Goal: Task Accomplishment & Management: Manage account settings

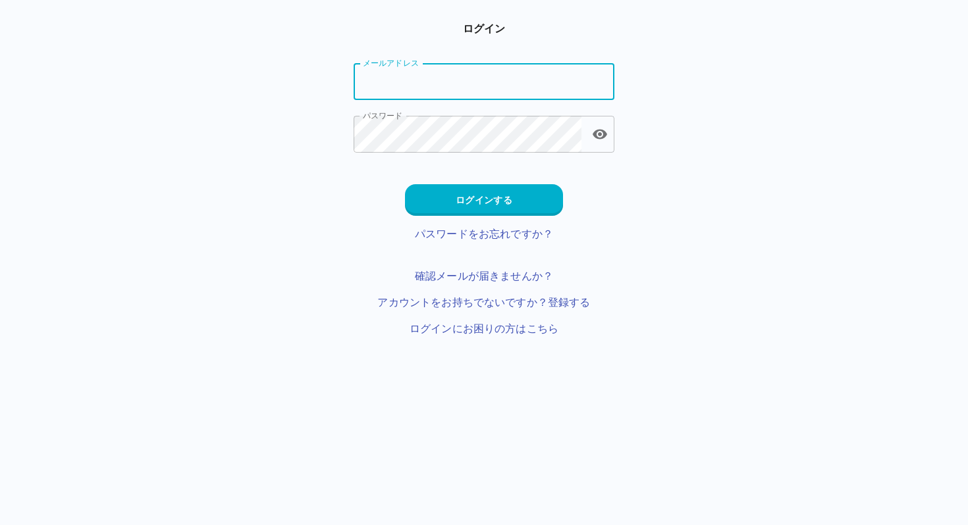
click at [456, 86] on input "メールアドレス" at bounding box center [484, 81] width 261 height 37
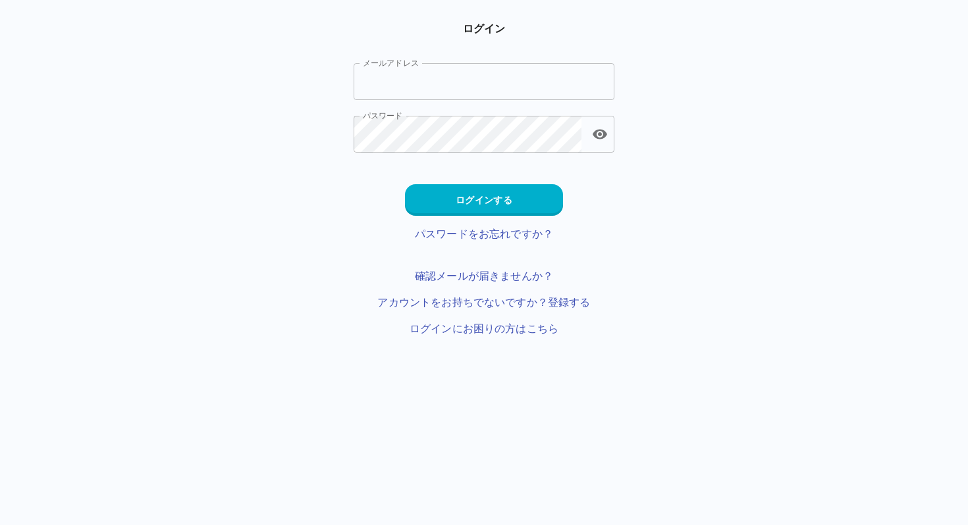
type input "**********"
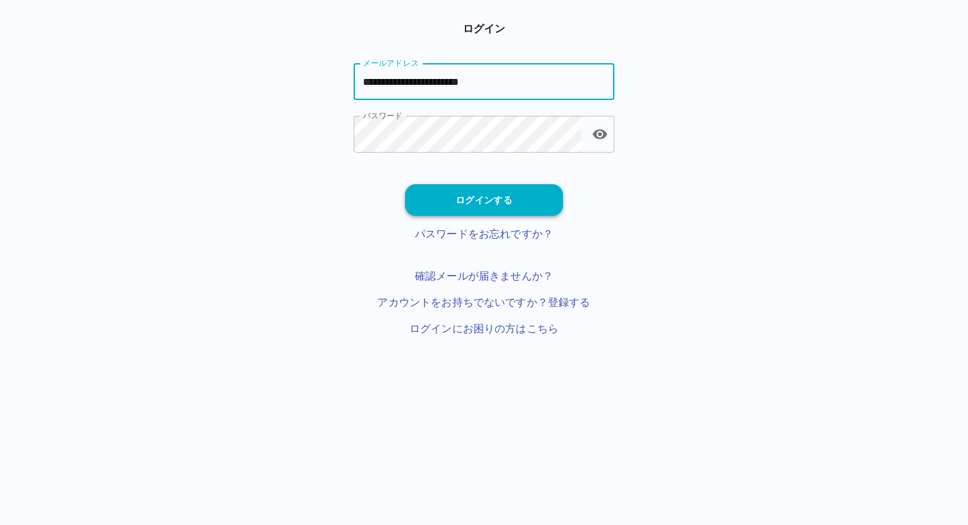
click at [448, 196] on button "ログインする" at bounding box center [484, 200] width 158 height 32
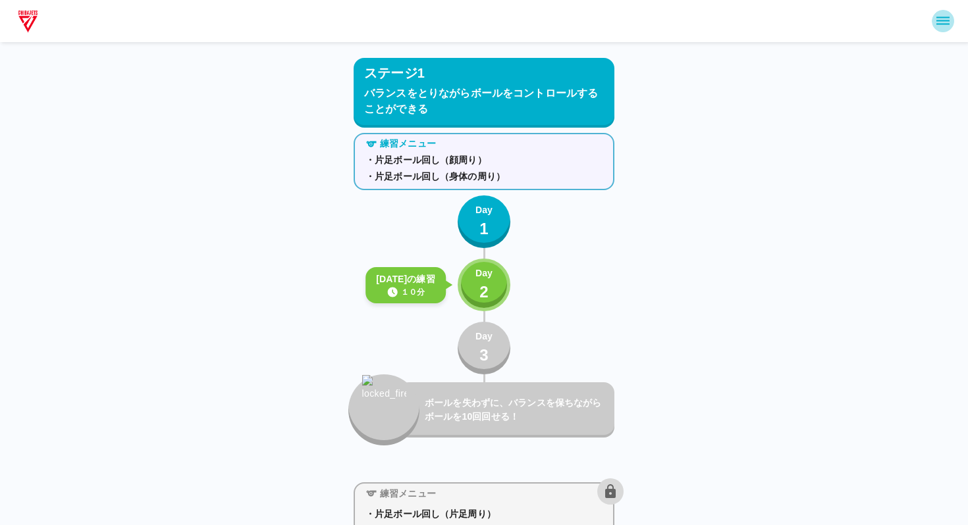
click at [938, 24] on icon "sidemenu" at bounding box center [942, 21] width 13 height 8
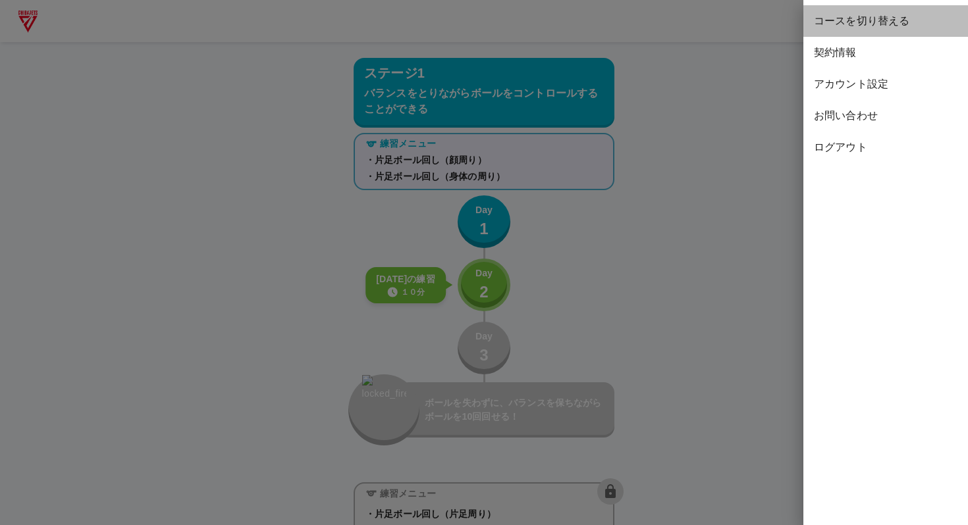
click at [865, 17] on span "コースを切り替える" at bounding box center [886, 21] width 144 height 16
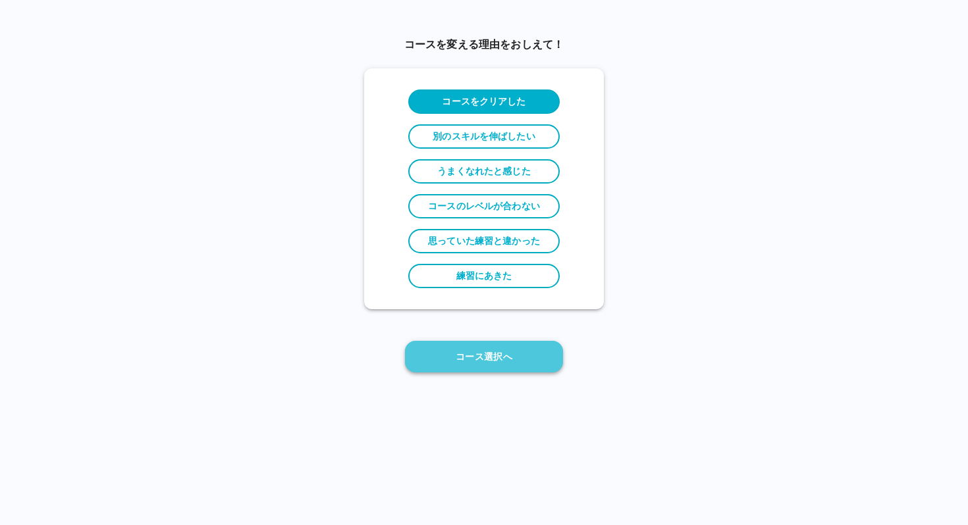
click at [513, 367] on button "コース選択へ" at bounding box center [484, 357] width 158 height 32
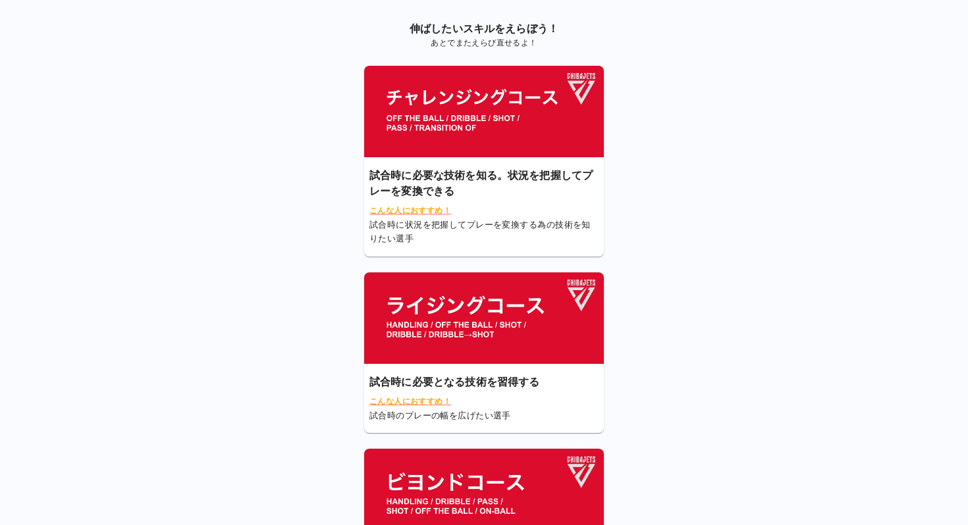
click at [521, 333] on img at bounding box center [484, 319] width 240 height 92
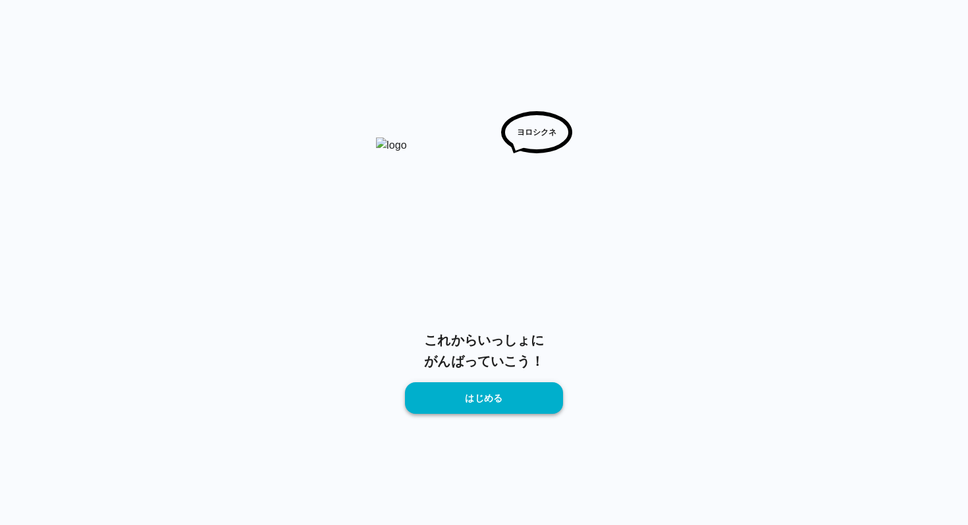
click at [503, 392] on button "はじめる" at bounding box center [484, 398] width 158 height 32
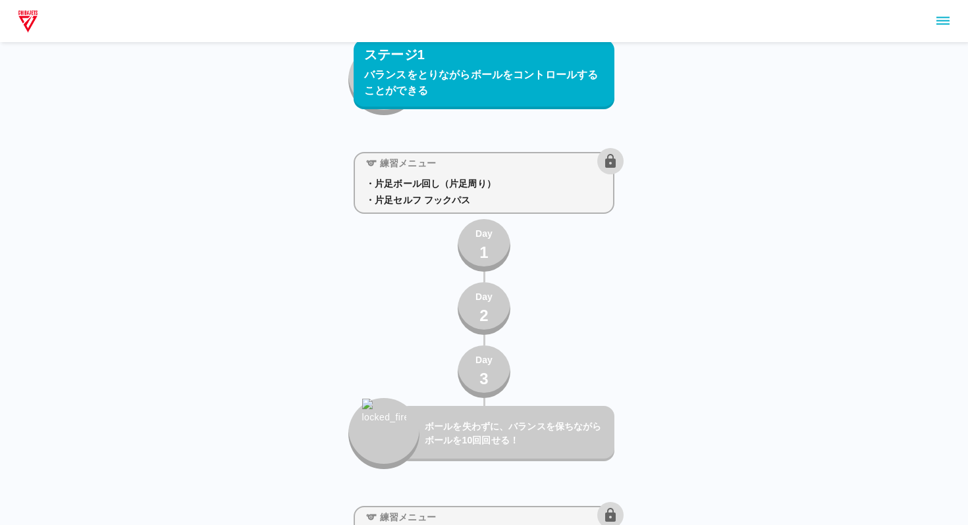
scroll to position [346, 0]
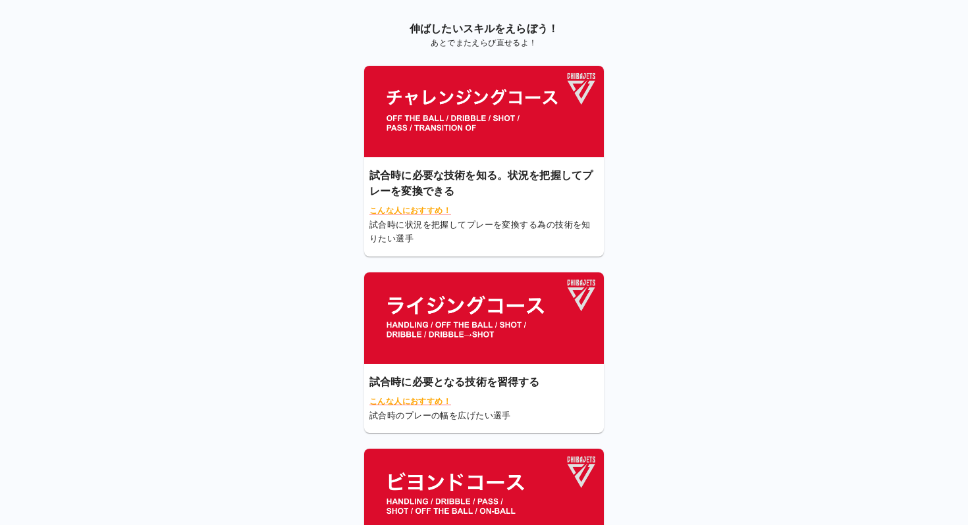
scroll to position [117, 0]
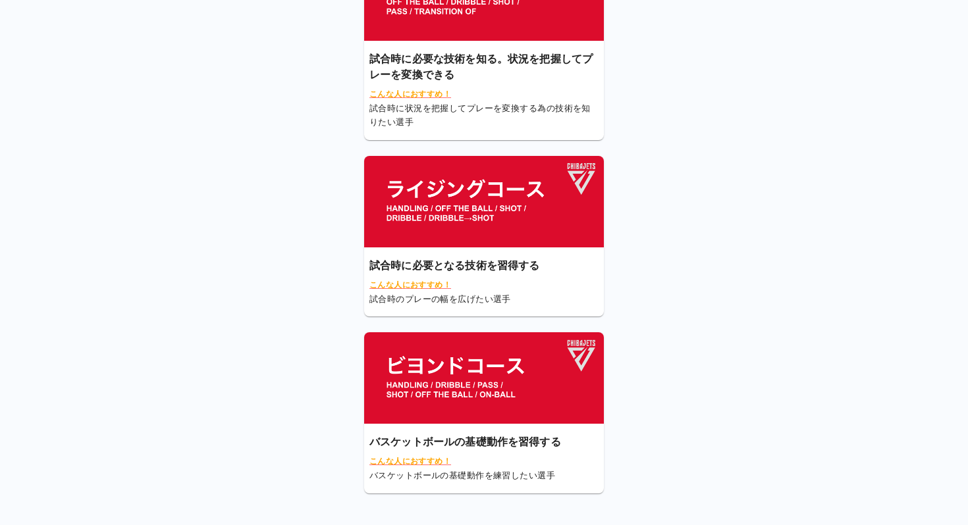
click at [507, 358] on img at bounding box center [484, 378] width 240 height 92
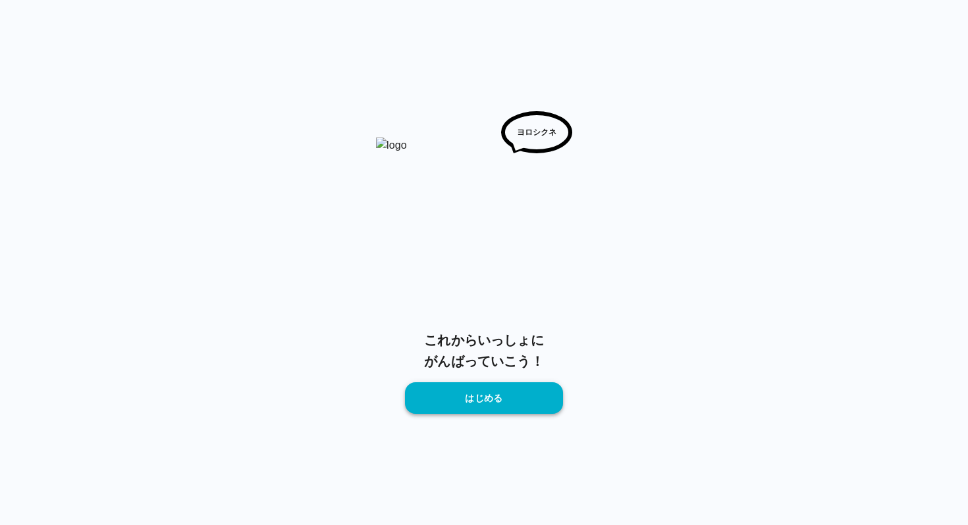
click at [483, 394] on button "はじめる" at bounding box center [484, 398] width 158 height 32
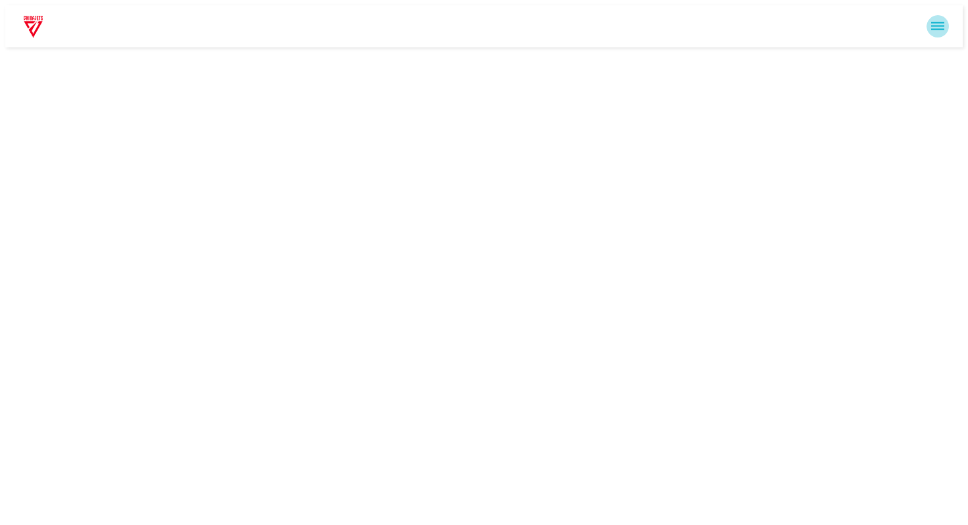
click at [937, 25] on icon "sidemenu" at bounding box center [938, 26] width 16 height 16
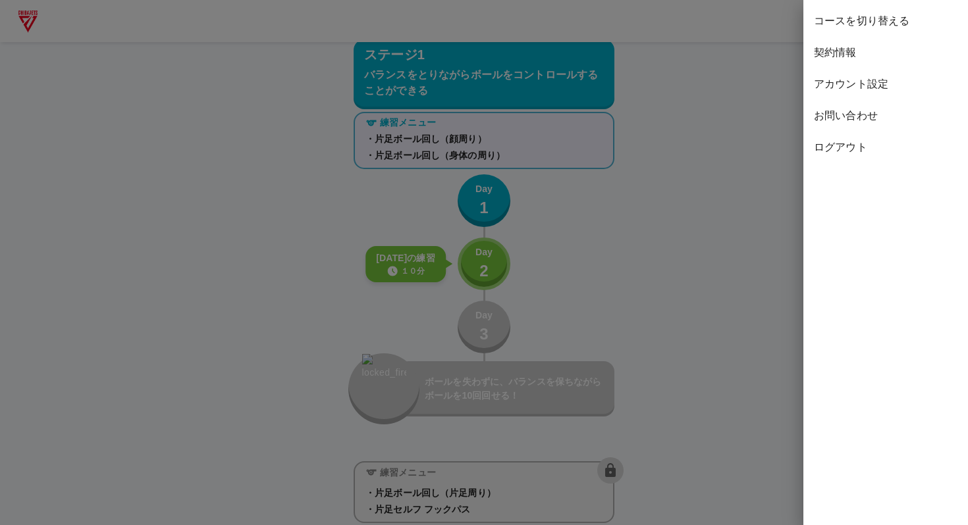
scroll to position [22, 0]
click at [642, 162] on div at bounding box center [484, 262] width 968 height 525
